Goal: Information Seeking & Learning: Learn about a topic

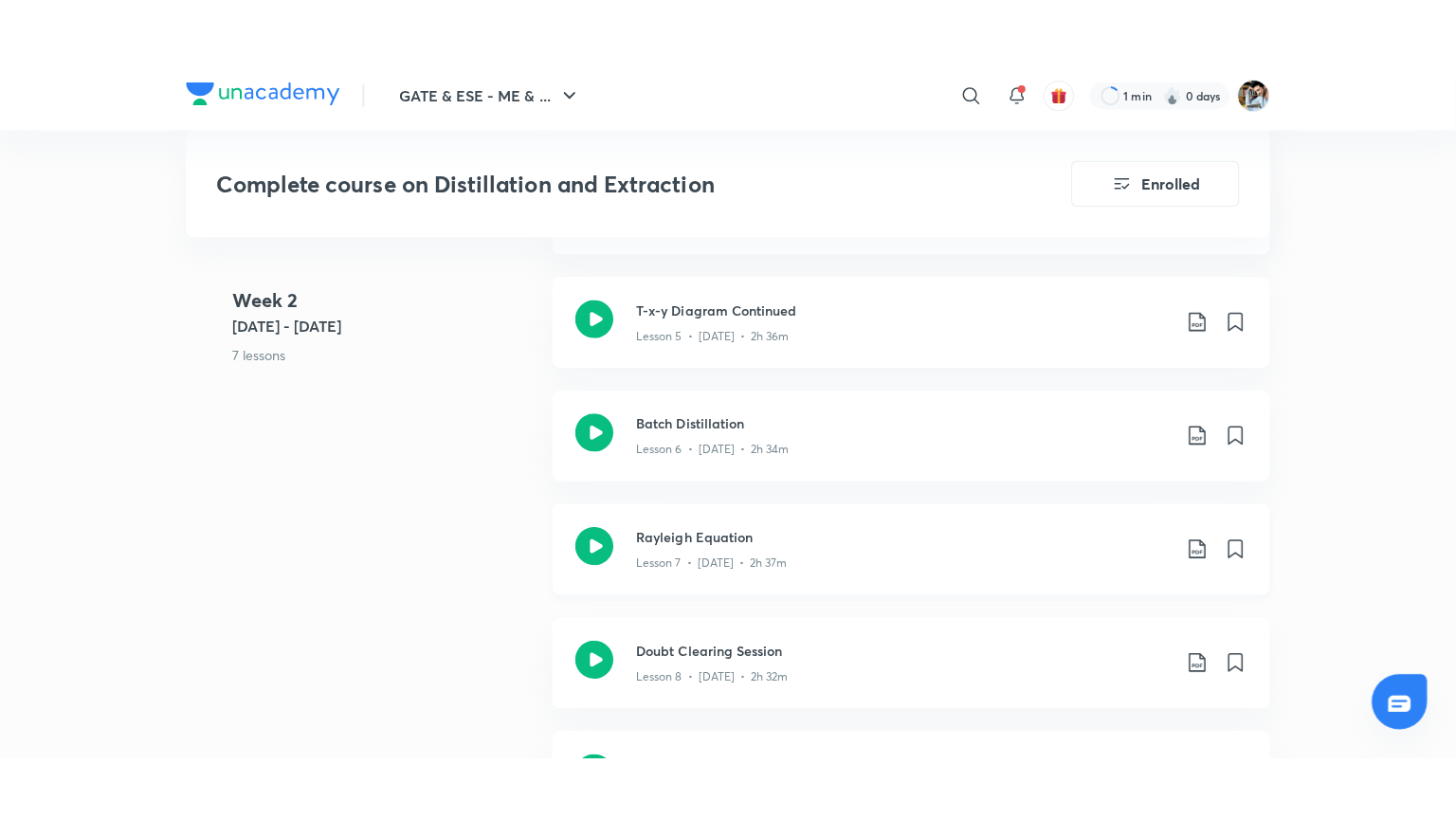
scroll to position [1645, 0]
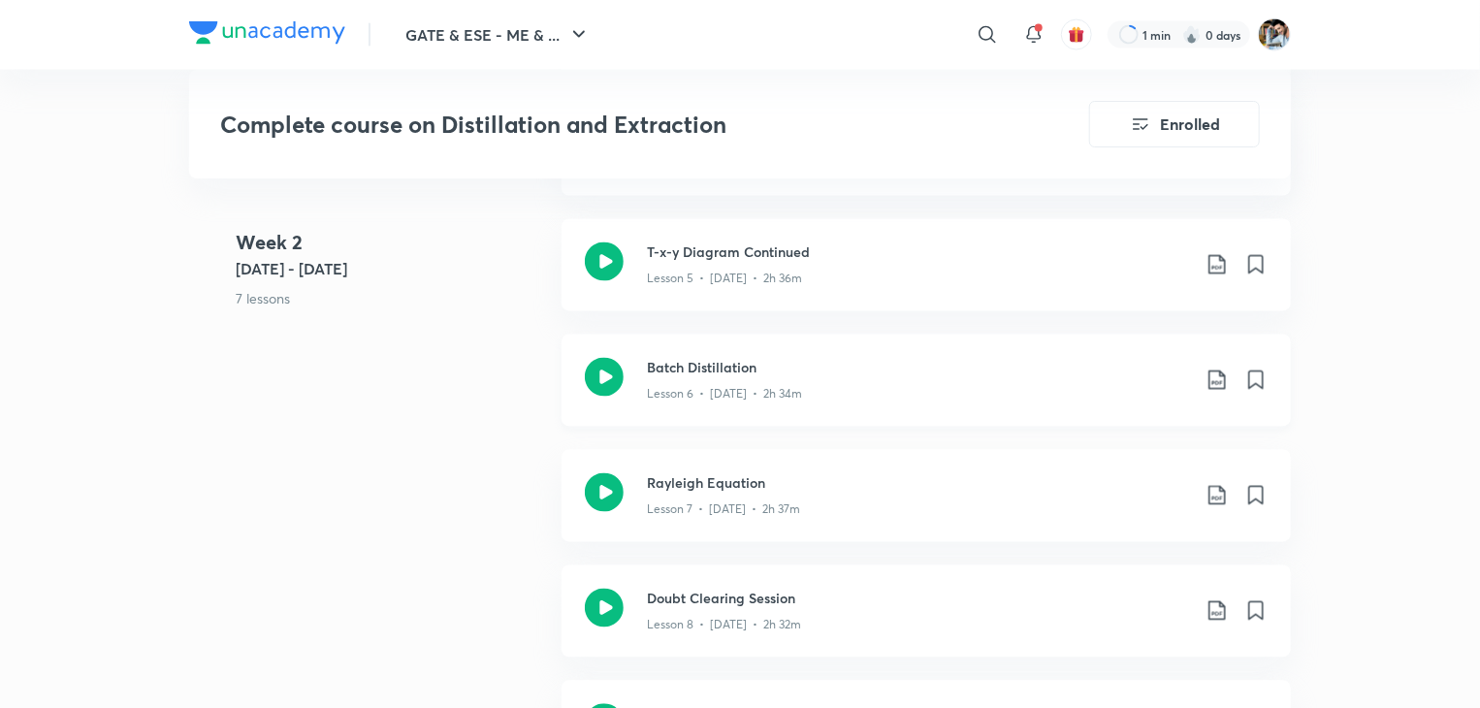
click at [717, 388] on p "Lesson 6 • Apr 4 • 2h 34m" at bounding box center [724, 394] width 155 height 17
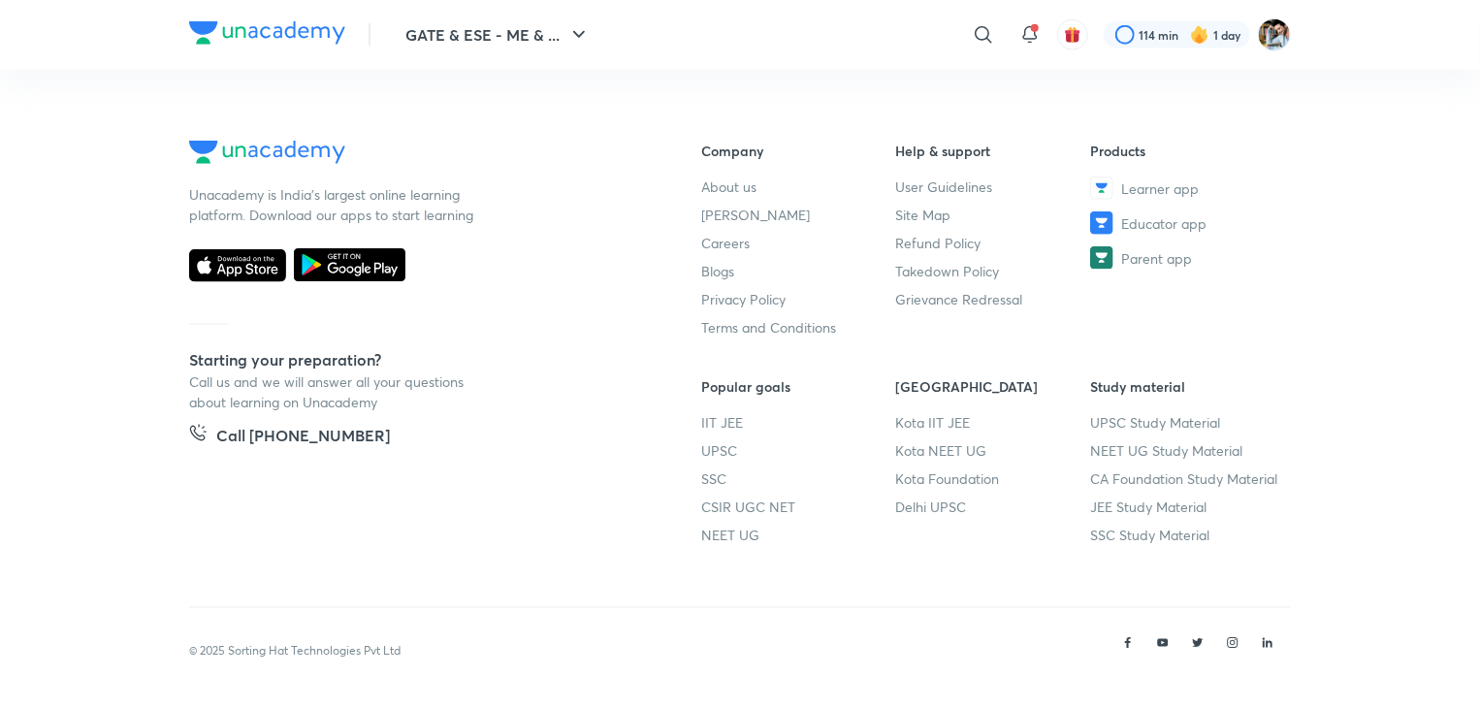
scroll to position [1003, 0]
